Goal: Task Accomplishment & Management: Use online tool/utility

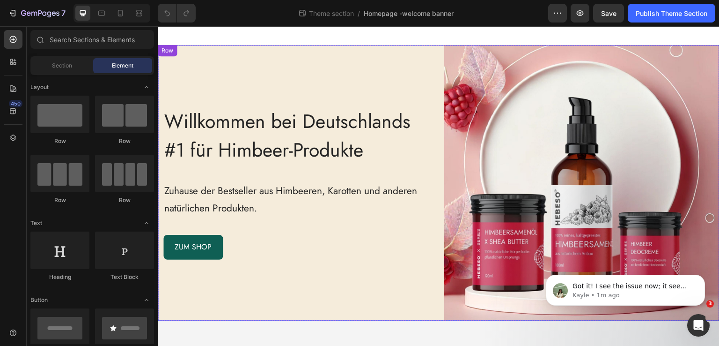
click at [201, 74] on div "Willkommen bei Deutschlands #1 für Himbeer-Produkte Heading Zuhause der Bestsel…" at bounding box center [295, 182] width 275 height 275
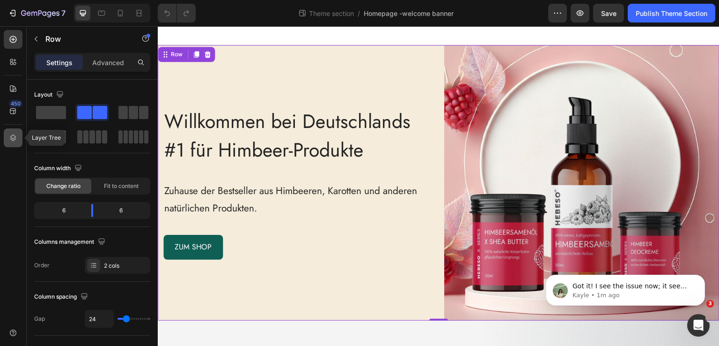
click at [10, 141] on icon at bounding box center [12, 137] width 9 height 9
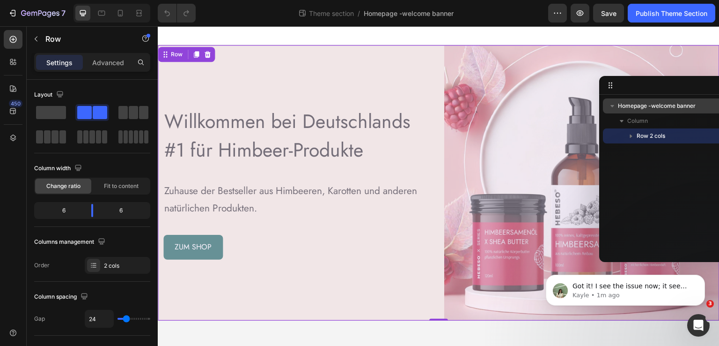
click at [646, 107] on span "Homepage -welcome banner" at bounding box center [657, 105] width 78 height 9
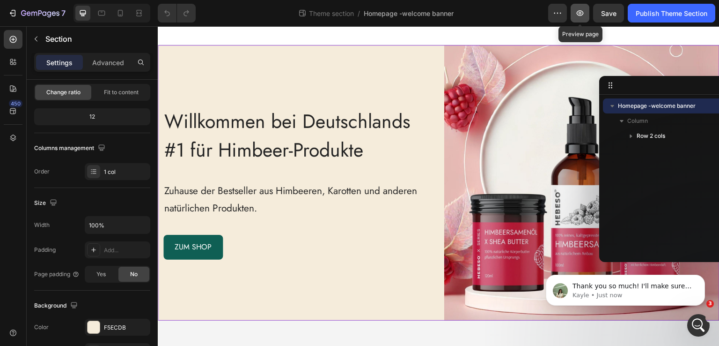
click at [582, 10] on icon "button" at bounding box center [580, 12] width 9 height 9
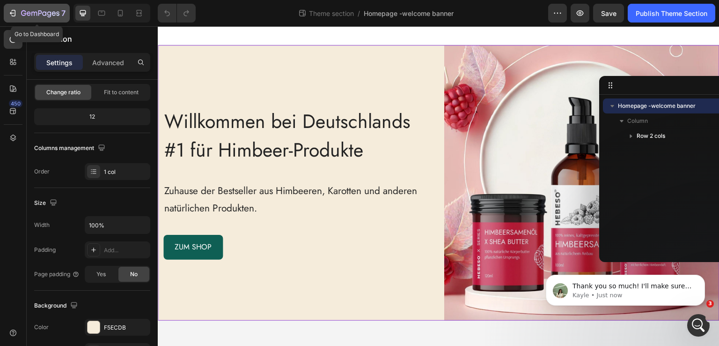
click at [43, 6] on button "7" at bounding box center [37, 13] width 66 height 19
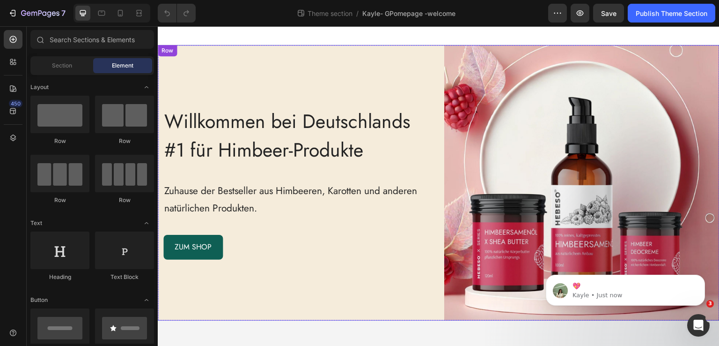
click at [293, 72] on div "Willkommen bei Deutschlands #1 für Himbeer-Produkte Heading Zuhause der Bestsel…" at bounding box center [295, 182] width 275 height 275
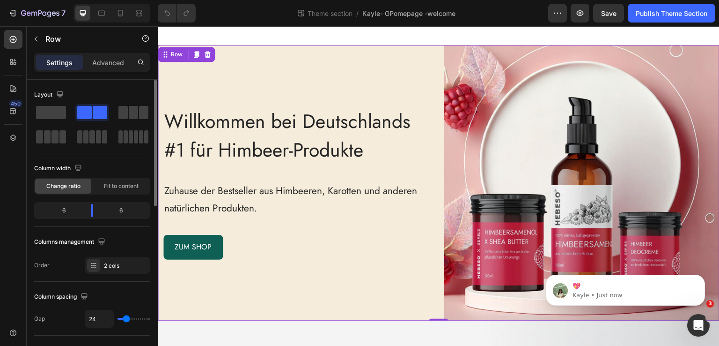
scroll to position [94, 0]
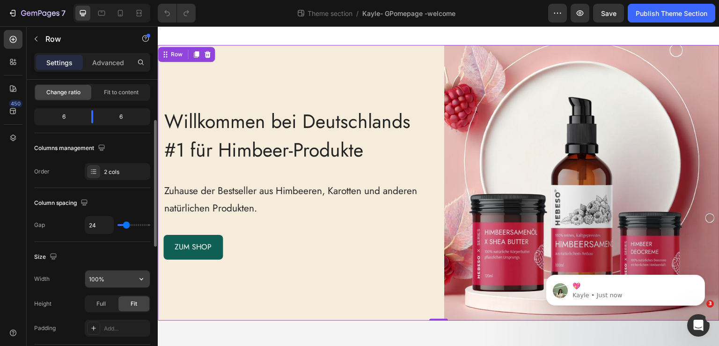
click at [115, 281] on input "100%" at bounding box center [117, 278] width 65 height 17
click at [146, 274] on button "button" at bounding box center [141, 278] width 17 height 17
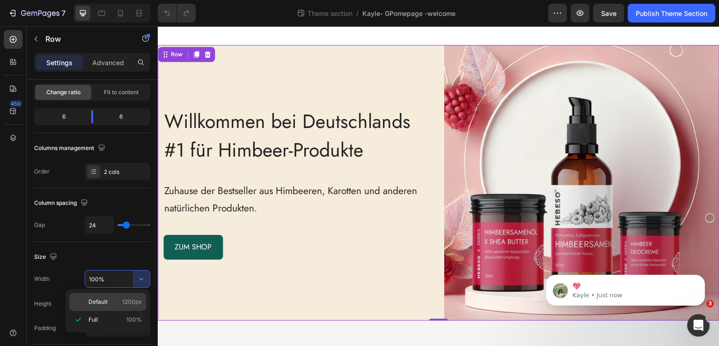
click at [129, 300] on span "1200px" at bounding box center [132, 301] width 20 height 8
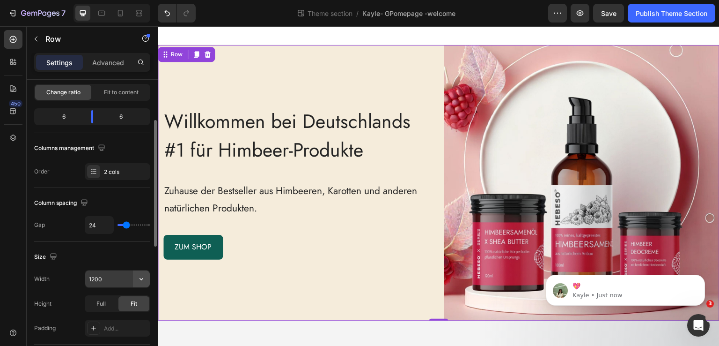
click at [139, 278] on icon "button" at bounding box center [141, 278] width 9 height 9
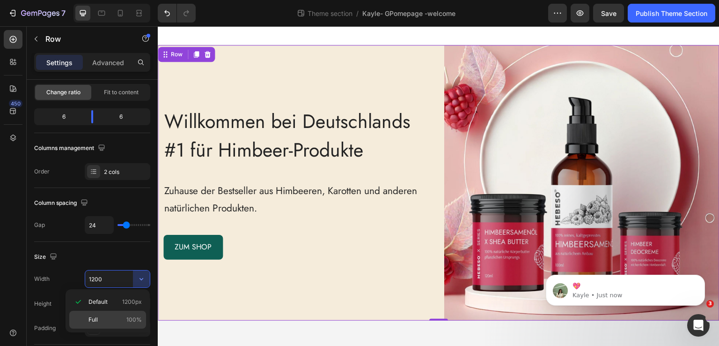
click at [124, 315] on p "Full 100%" at bounding box center [115, 319] width 53 height 8
type input "100%"
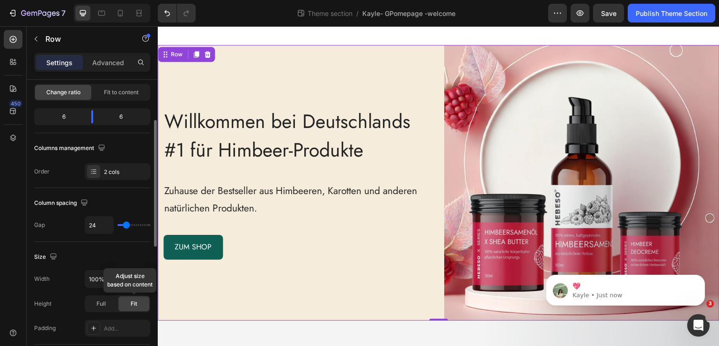
scroll to position [187, 0]
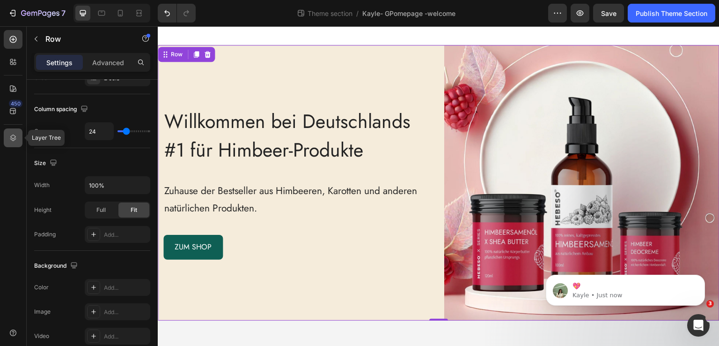
click at [7, 136] on div at bounding box center [13, 137] width 19 height 19
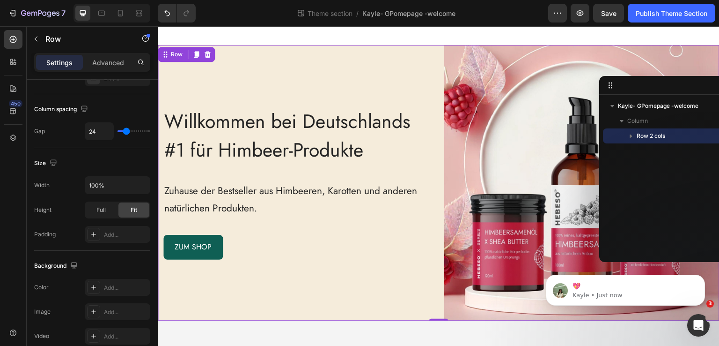
click at [646, 134] on span "Row 2 cols" at bounding box center [651, 135] width 29 height 9
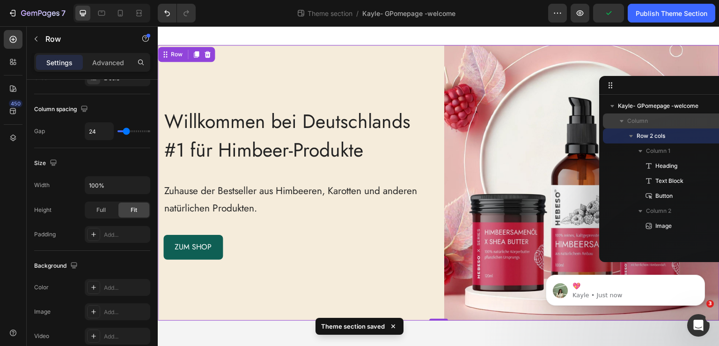
click at [653, 120] on p "Column" at bounding box center [675, 120] width 94 height 9
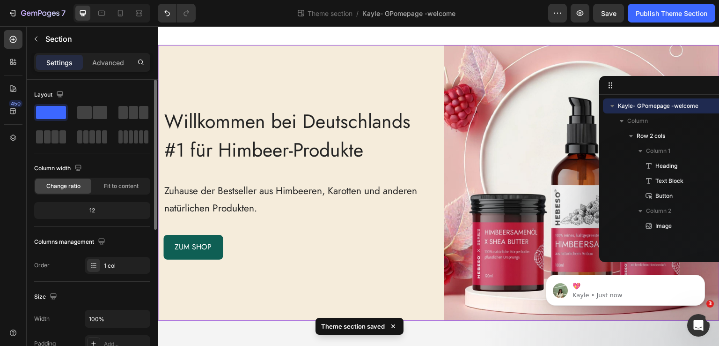
scroll to position [94, 0]
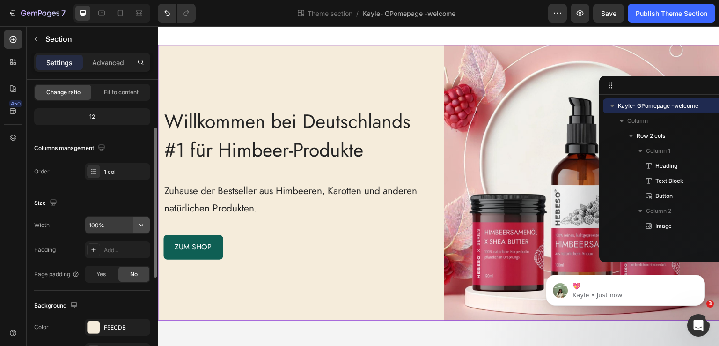
click at [141, 222] on icon "button" at bounding box center [141, 224] width 9 height 9
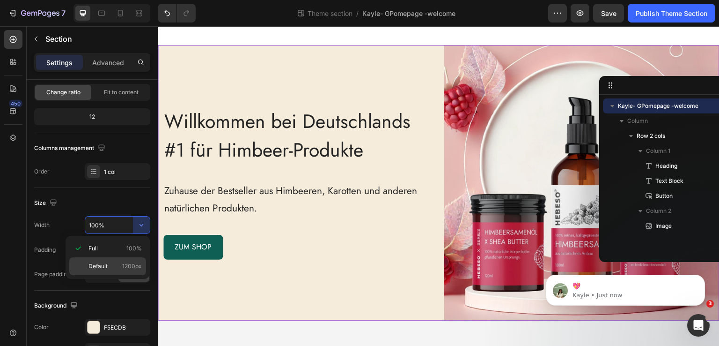
click at [130, 263] on span "1200px" at bounding box center [132, 266] width 20 height 8
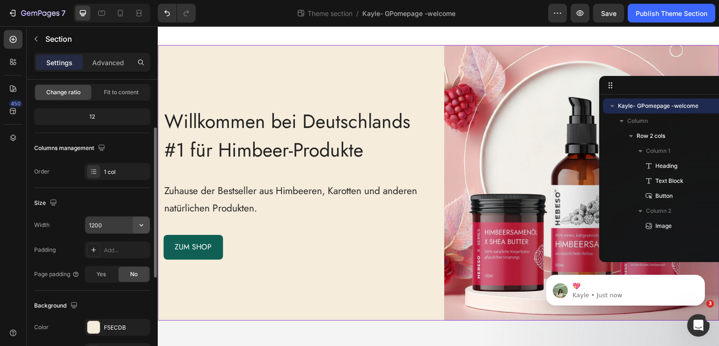
click at [136, 226] on button "button" at bounding box center [141, 224] width 17 height 17
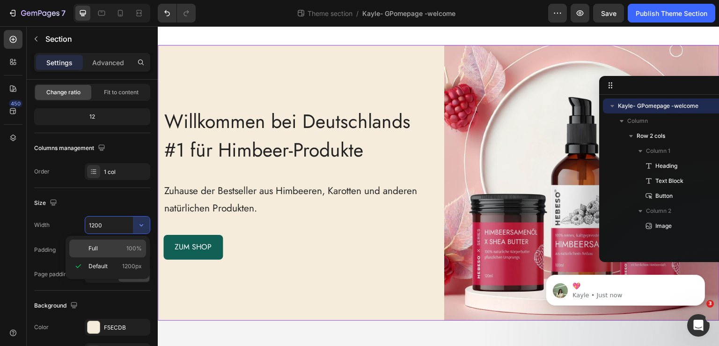
click at [131, 245] on span "100%" at bounding box center [133, 248] width 15 height 8
type input "100%"
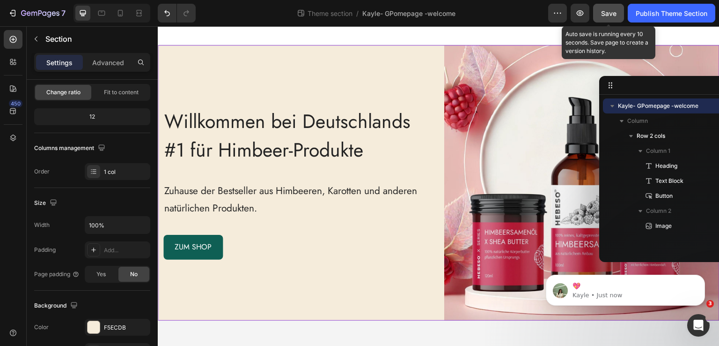
click at [609, 15] on span "Save" at bounding box center [608, 13] width 15 height 8
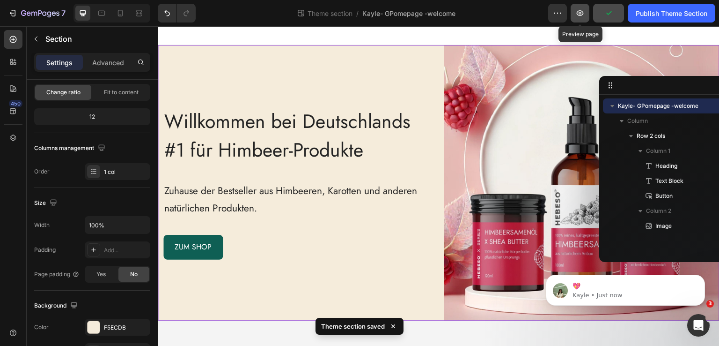
click at [579, 15] on icon "button" at bounding box center [580, 13] width 7 height 6
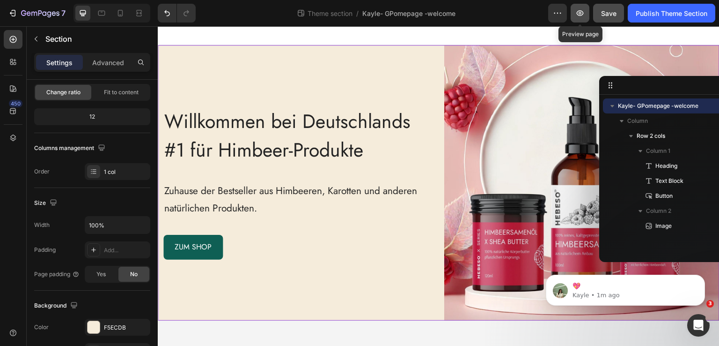
click at [581, 19] on button "button" at bounding box center [580, 13] width 19 height 19
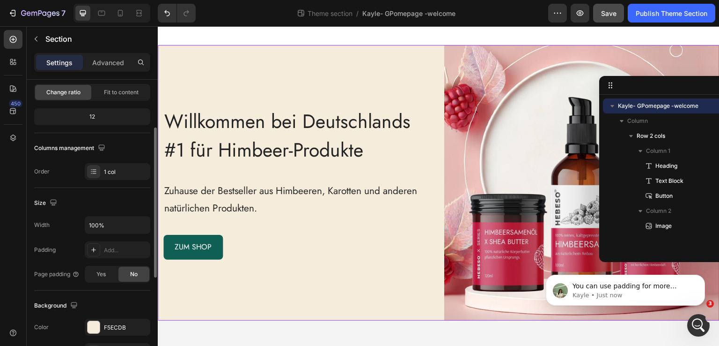
scroll to position [0, 0]
